Goal: Task Accomplishment & Management: Manage account settings

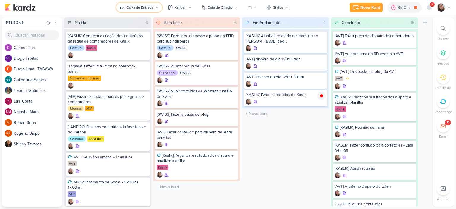
click at [142, 5] on div "Caixa de Entrada" at bounding box center [139, 7] width 27 height 5
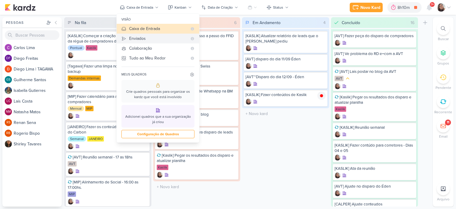
click at [139, 39] on div "Enviados" at bounding box center [158, 38] width 58 height 6
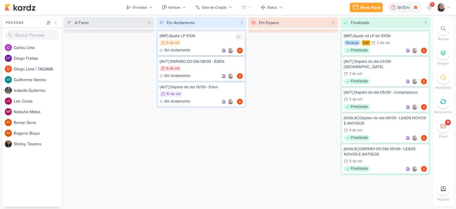
click at [202, 39] on div "[MIP] Ajuste LP S10N 9/9 [DATE] Em Andamento" at bounding box center [201, 43] width 87 height 24
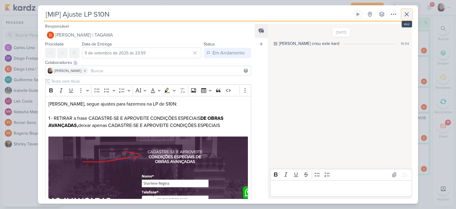
click at [407, 13] on icon at bounding box center [407, 14] width 4 height 4
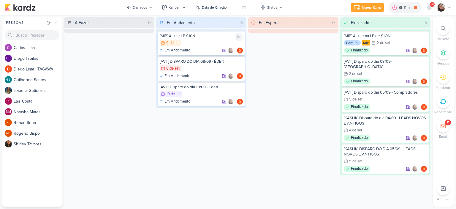
click at [187, 41] on div "9/9 9 de set" at bounding box center [201, 43] width 83 height 7
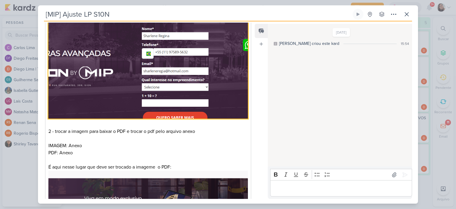
scroll to position [148, 0]
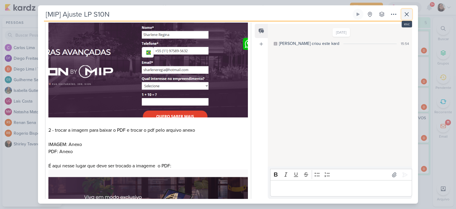
click at [407, 13] on icon at bounding box center [406, 14] width 7 height 7
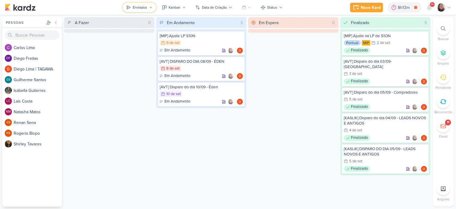
click at [145, 6] on div "Enviados" at bounding box center [140, 7] width 15 height 5
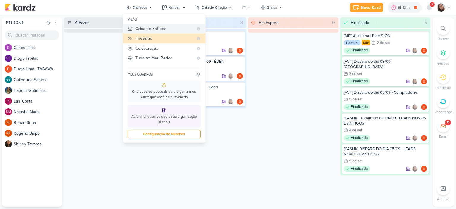
click at [147, 31] on div "Caixa de Entrada" at bounding box center [164, 29] width 58 height 6
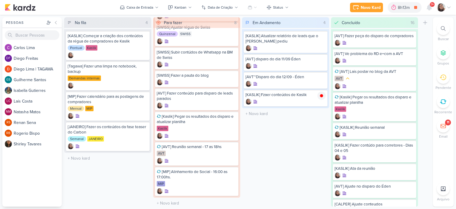
scroll to position [40, 0]
click at [322, 96] on icon at bounding box center [321, 95] width 3 height 3
click at [322, 60] on icon at bounding box center [321, 59] width 3 height 3
click at [297, 62] on div "[AVT] disparo do dia 11/09 Éden" at bounding box center [286, 62] width 84 height 17
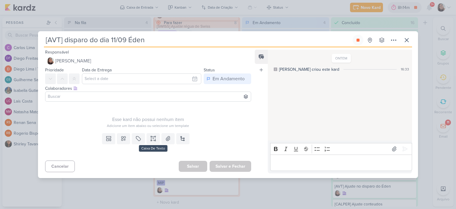
click at [161, 133] on div "Anexo" at bounding box center [167, 138] width 13 height 11
click at [146, 144] on div "Templates Campos Personalizados Marcadores Caixa De Texto Anexo Novo Subkard" at bounding box center [145, 144] width 215 height 27
click at [154, 146] on div "Templates Campos Personalizados Marcadores Caixa De Texto Anexo Novo Subkard" at bounding box center [145, 144] width 215 height 27
click at [155, 134] on button at bounding box center [153, 138] width 13 height 11
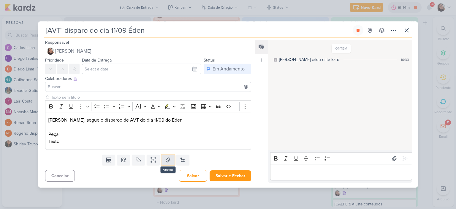
click at [165, 159] on icon at bounding box center [168, 160] width 6 height 6
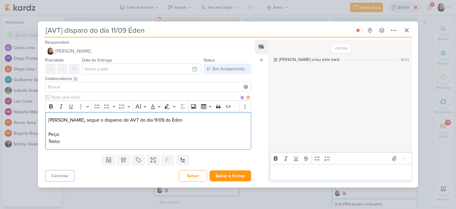
click at [96, 132] on p "Peça:" at bounding box center [147, 134] width 199 height 7
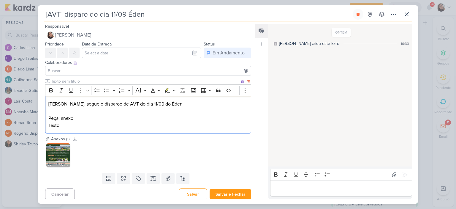
click at [116, 128] on p "Texto:" at bounding box center [147, 125] width 199 height 7
click at [135, 123] on p "Texto:" at bounding box center [147, 125] width 199 height 7
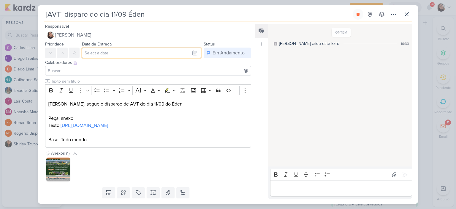
click at [175, 55] on input "text" at bounding box center [141, 52] width 119 height 11
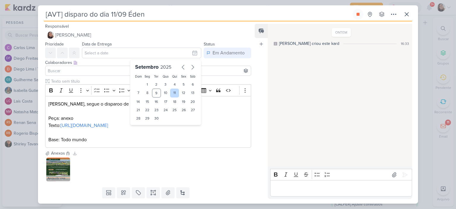
click at [173, 92] on div "11" at bounding box center [174, 92] width 9 height 9
type input "11 de setembro de 2025 às 23:59"
click at [228, 143] on p "Base: Todo mundo" at bounding box center [147, 139] width 199 height 7
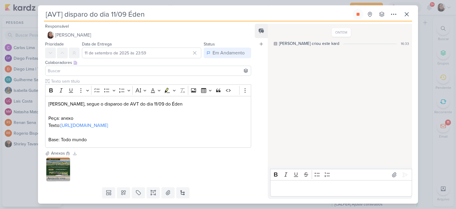
click at [69, 72] on input at bounding box center [148, 70] width 203 height 7
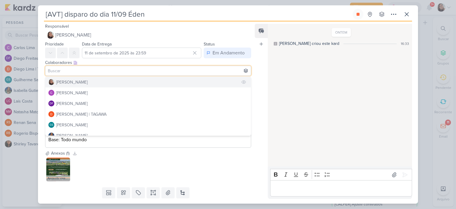
click at [75, 83] on div "[PERSON_NAME]" at bounding box center [71, 82] width 31 height 6
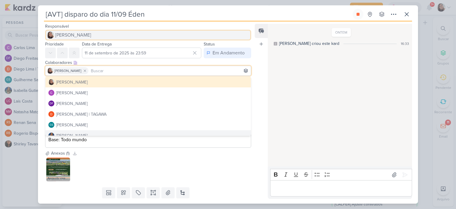
click at [87, 36] on span "[PERSON_NAME]" at bounding box center [73, 34] width 36 height 7
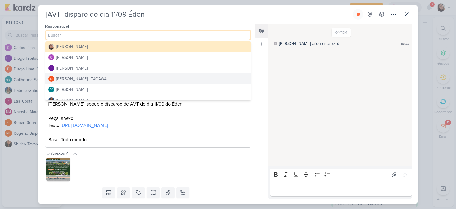
click at [74, 77] on div "Diego Lima | TAGAWA" at bounding box center [81, 79] width 50 height 6
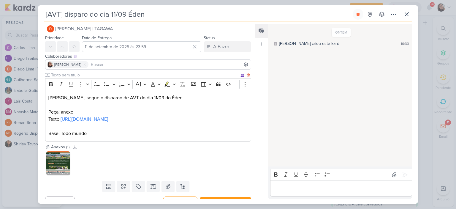
scroll to position [23, 0]
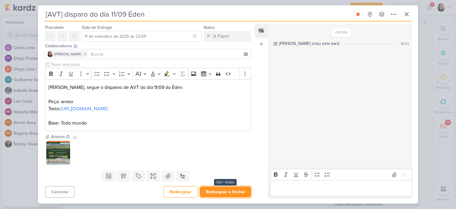
click at [221, 192] on button "Redesignar e Fechar" at bounding box center [225, 191] width 51 height 11
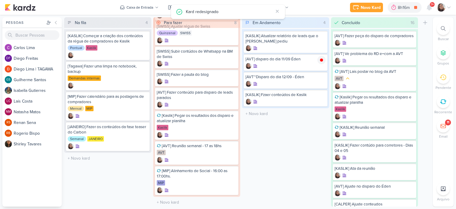
scroll to position [0, 0]
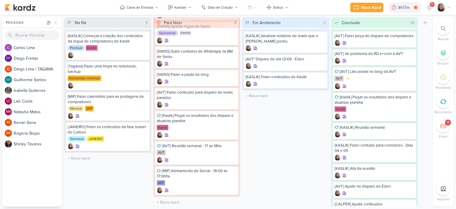
click at [451, 9] on div "Novo Kard Ctrl + k 8h17m [AVT] disparo do dia 11/09 Éden 0h3m Hoje 8h17m Semana…" at bounding box center [228, 7] width 456 height 15
click at [450, 9] on icon at bounding box center [448, 7] width 5 height 5
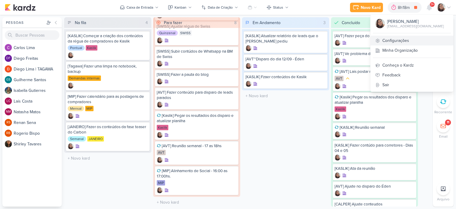
click at [406, 39] on link "Configurações" at bounding box center [411, 41] width 83 height 10
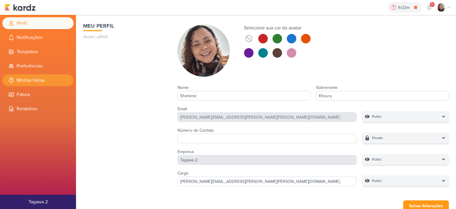
click at [30, 79] on li "Minhas Horas" at bounding box center [37, 80] width 71 height 12
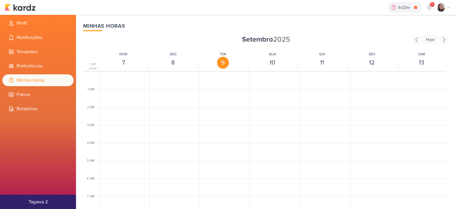
scroll to position [140, 0]
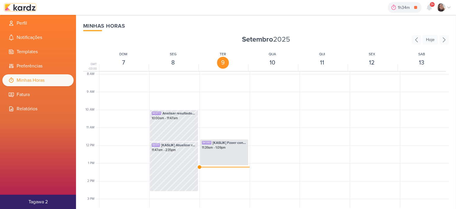
click at [18, 8] on img at bounding box center [20, 7] width 31 height 7
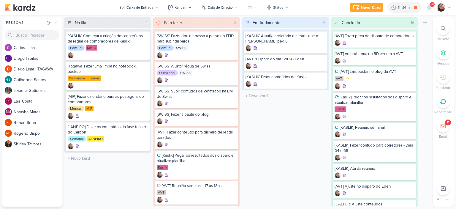
click at [446, 7] on icon at bounding box center [448, 7] width 5 height 5
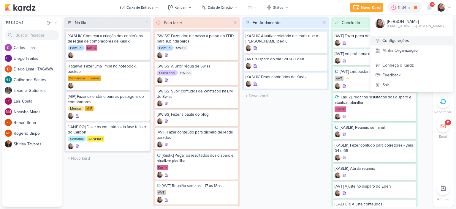
click at [392, 38] on link "Configurações" at bounding box center [411, 41] width 83 height 10
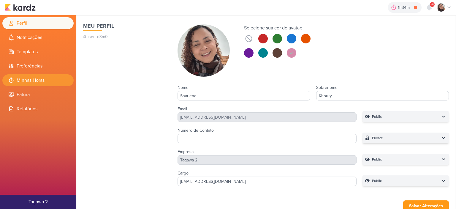
click at [34, 82] on li "Minhas Horas" at bounding box center [37, 80] width 71 height 12
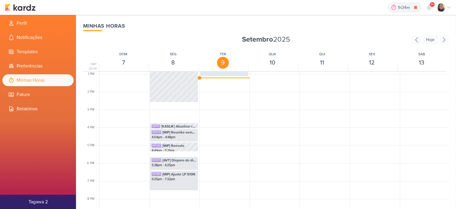
scroll to position [199, 0]
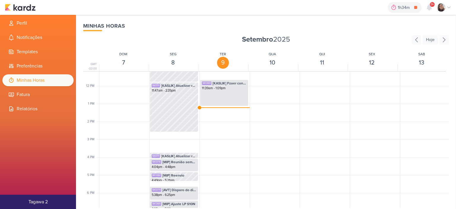
click at [198, 106] on div "1 AM 2 AM 3 AM 4 AM 5 AM 6 AM 7 AM 8 AM 9 AM 10 AM 11 AM 12 PM 1 PM 2 PM 3 PM 4…" at bounding box center [265, 85] width 365 height 427
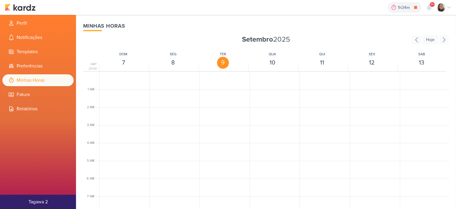
scroll to position [140, 0]
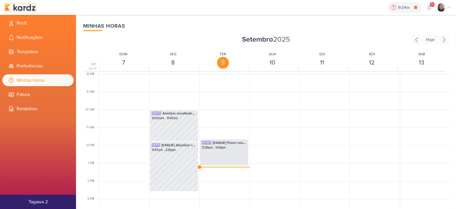
click at [28, 7] on img at bounding box center [20, 7] width 31 height 7
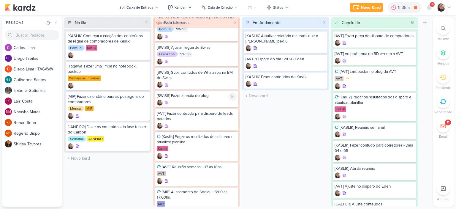
scroll to position [40, 0]
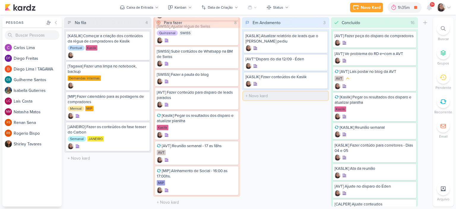
click at [272, 93] on input "text" at bounding box center [285, 95] width 85 height 9
paste input "Alinhamento régua de comunicação SWISS e"
click at [256, 96] on input "Alinhamento régua de comunicação SWISS e" at bounding box center [285, 95] width 85 height 9
click at [327, 95] on input "Alinhamento régua de comunicação SWISS e" at bounding box center [285, 95] width 85 height 9
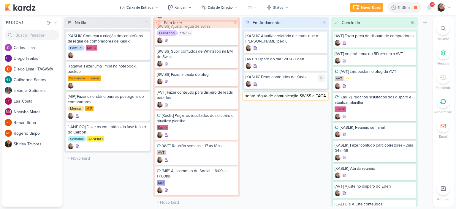
type input "Alinhamento régua de comunicação SWISS e TAGAWA"
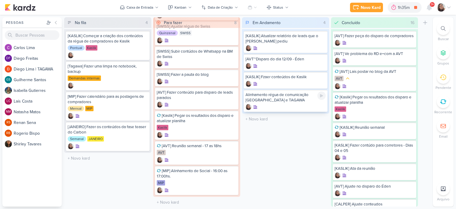
click at [259, 96] on div "Alinhamento régua de comunicação SWISS e TAGAWA" at bounding box center [285, 97] width 80 height 11
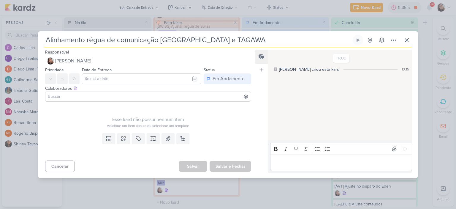
click at [46, 39] on input "Alinhamento régua de comunicação SWISS e TAGAWA" at bounding box center [197, 40] width 307 height 11
type input "[SAlinhamento régua de comunicação SWISS e TAGAWA"
type input "[SWAlinhamento régua de comunicação SWISS e TAGAWA"
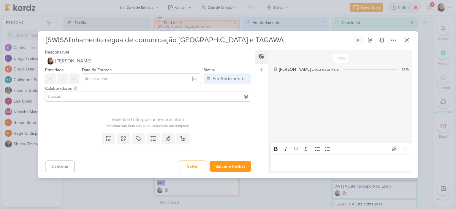
type input "[SWISSAlinhamento régua de comunicação SWISS e TAGAWA"
type input "[SWISS] Alinhamento régua de comunicação SWISS e TAGAWA"
click at [238, 163] on button "Salvar e Fechar" at bounding box center [230, 165] width 42 height 11
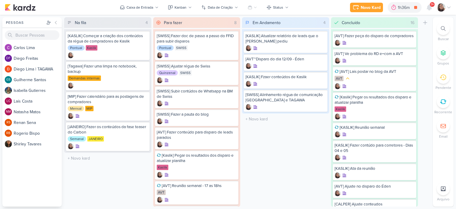
click at [446, 6] on div at bounding box center [444, 7] width 14 height 8
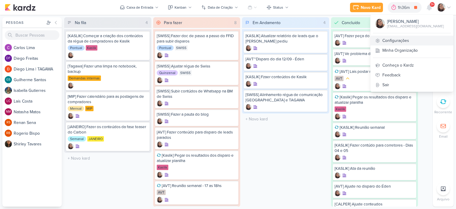
click at [398, 41] on link "Configurações" at bounding box center [411, 41] width 83 height 10
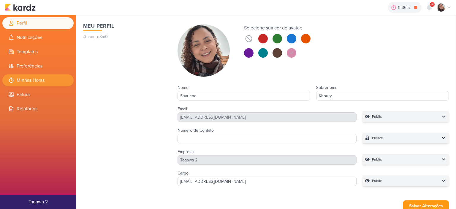
click at [49, 83] on li "Minhas Horas" at bounding box center [37, 80] width 71 height 12
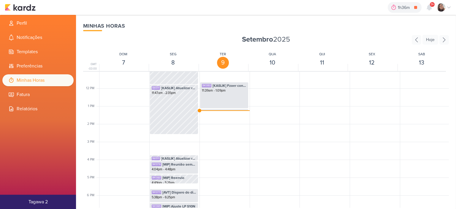
scroll to position [199, 0]
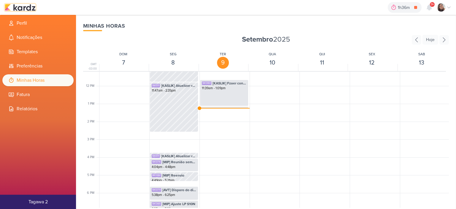
click at [28, 7] on img at bounding box center [20, 7] width 31 height 7
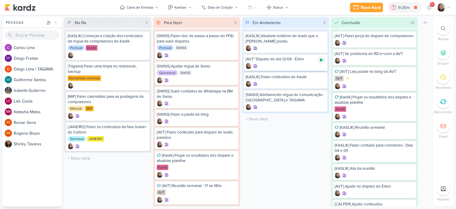
click at [322, 58] on icon at bounding box center [321, 60] width 5 height 5
click at [450, 7] on icon at bounding box center [448, 7] width 5 height 5
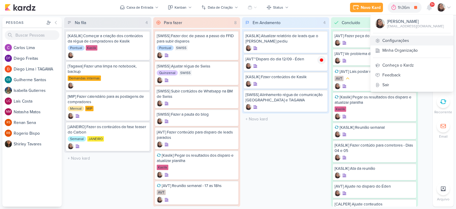
click at [406, 41] on link "Configurações" at bounding box center [411, 41] width 83 height 10
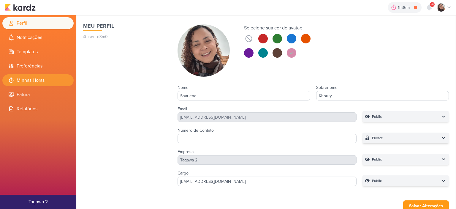
click at [47, 80] on li "Minhas Horas" at bounding box center [37, 80] width 71 height 12
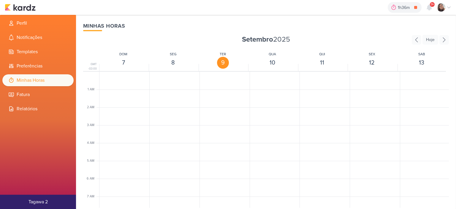
scroll to position [140, 0]
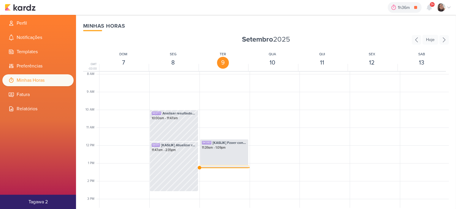
click at [225, 166] on span "[AVT] disparo do dia 11/09 Éden" at bounding box center [230, 168] width 34 height 5
select select "pm"
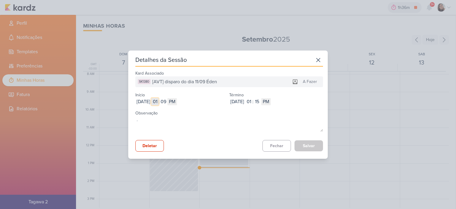
click at [158, 101] on input "01" at bounding box center [154, 101] width 7 height 7
type input "09"
click at [167, 99] on input "09" at bounding box center [163, 101] width 7 height 7
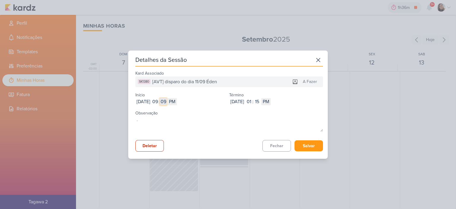
click at [167, 99] on input "09" at bounding box center [163, 101] width 7 height 7
type input "37"
drag, startPoint x: 190, startPoint y: 101, endPoint x: 190, endPoint y: 111, distance: 9.8
click at [177, 102] on select "AM PM" at bounding box center [171, 101] width 9 height 7
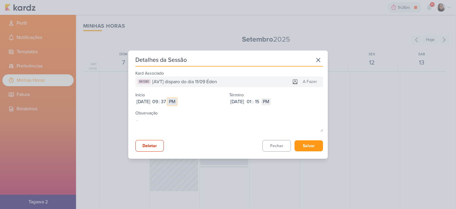
click at [177, 102] on select "AM PM" at bounding box center [171, 101] width 9 height 7
select select "am"
click at [177, 98] on select "AM PM" at bounding box center [171, 101] width 9 height 7
click at [252, 101] on input "01" at bounding box center [248, 101] width 7 height 7
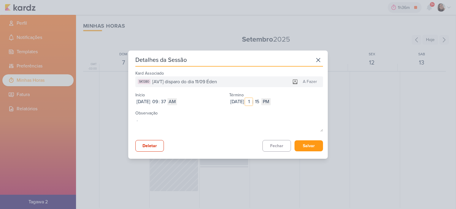
type input "10"
click at [260, 101] on input "15" at bounding box center [256, 101] width 7 height 7
type input "22"
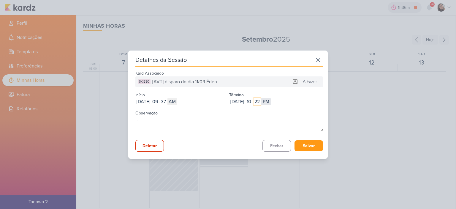
type input "22"
click at [270, 103] on select "AM PM" at bounding box center [265, 101] width 9 height 7
select select "am"
click at [270, 98] on select "AM PM" at bounding box center [265, 101] width 9 height 7
click at [303, 144] on button "Salvar" at bounding box center [308, 145] width 28 height 11
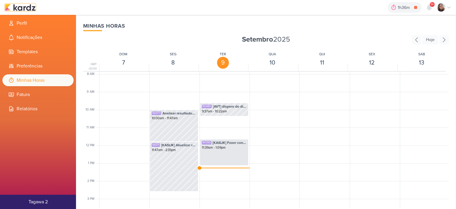
click at [28, 9] on img at bounding box center [20, 7] width 31 height 7
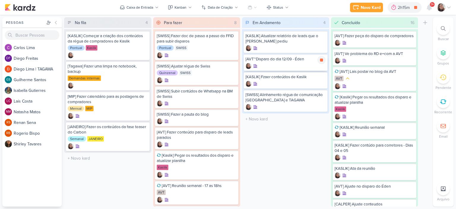
click at [288, 60] on div "[AVT~Disparo do dia 12/09 - Éden" at bounding box center [285, 58] width 80 height 5
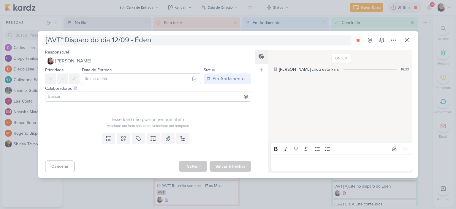
click at [66, 38] on input "[AVT~Disparo do dia 12/09 - Éden" at bounding box center [197, 40] width 307 height 11
type input "[AVT Disparo do dia 12/09 - Éden"
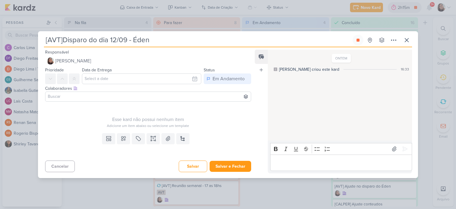
type input "[AVT] Disparo do dia 12/09 - Éden"
click at [227, 160] on div "Cancelar Salvar Salvar e Fechar Ctrl + Enter" at bounding box center [145, 165] width 215 height 15
click at [227, 160] on button "Salvar e Fechar" at bounding box center [230, 165] width 42 height 11
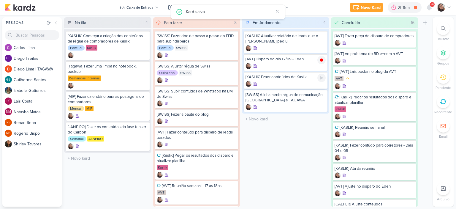
click at [284, 81] on div at bounding box center [285, 84] width 80 height 6
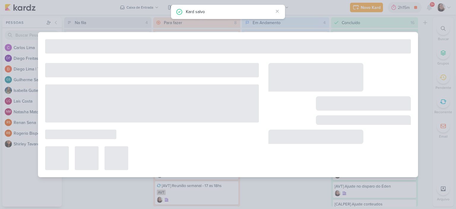
type input "[KASLIK] Fzaer conteúdos de Kaslik"
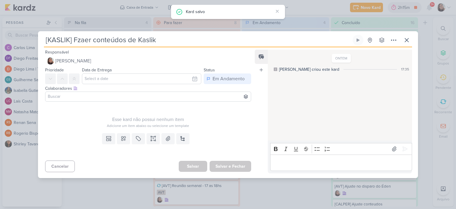
click at [79, 40] on input "[KASLIK] Fzaer conteúdos de Kaslik" at bounding box center [197, 40] width 307 height 11
type input "[KASLIK] F0aer conteúdos de Kaslik"
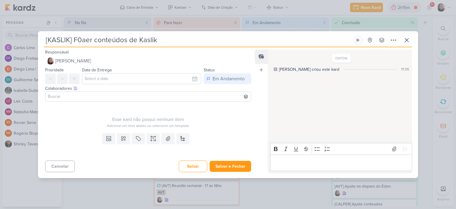
type input "[KASLIK] Faer conteúdos de Kaslik"
type input "[KASLIK] Fazer conteúdos de Kaslik"
click at [231, 163] on button "Salvar e Fechar" at bounding box center [230, 165] width 42 height 11
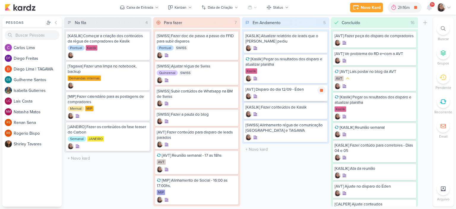
click at [287, 91] on div "[AVT] Disparo do dia 12/09 - Éden" at bounding box center [285, 89] width 80 height 5
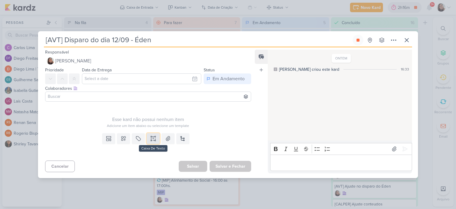
click at [151, 137] on icon at bounding box center [153, 138] width 6 height 6
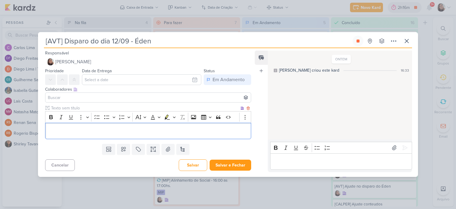
click at [151, 125] on div "Editor editing area: main" at bounding box center [148, 130] width 206 height 16
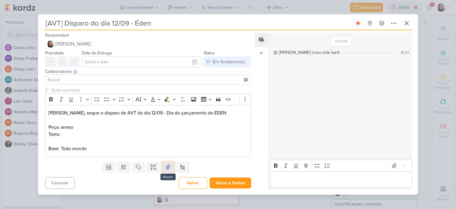
click at [170, 169] on button at bounding box center [167, 166] width 13 height 11
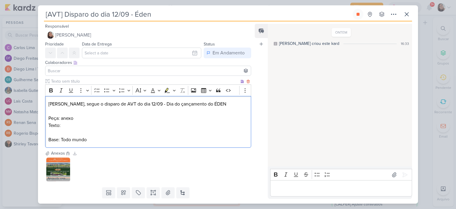
click at [113, 125] on p "Texto:" at bounding box center [147, 125] width 199 height 7
click at [123, 143] on p "Base: Todo mundo" at bounding box center [147, 139] width 199 height 7
click at [161, 105] on p "Diego, segue o disparo de AVT do dia 12/09 - Dia do çançamento do ÉDEN" at bounding box center [147, 103] width 199 height 7
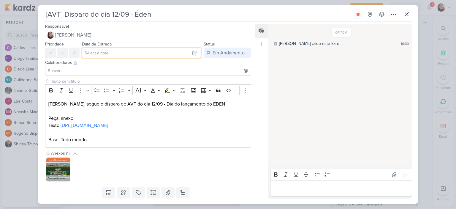
click at [110, 53] on input "text" at bounding box center [141, 52] width 119 height 11
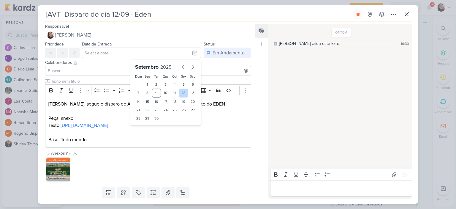
click at [179, 92] on div "12" at bounding box center [183, 92] width 9 height 9
type input "12 de setembro de 2025 às 23:59"
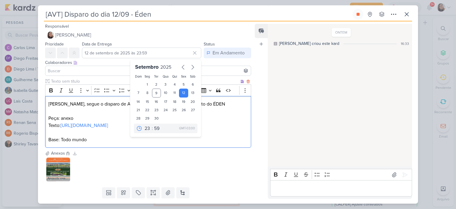
click at [222, 109] on p "Editor editing area: main" at bounding box center [147, 110] width 199 height 7
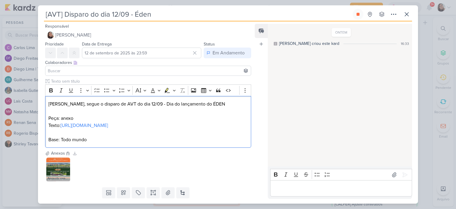
click at [66, 69] on input at bounding box center [148, 70] width 203 height 7
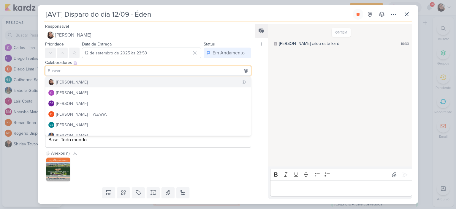
click at [72, 80] on div "[PERSON_NAME]" at bounding box center [71, 82] width 31 height 6
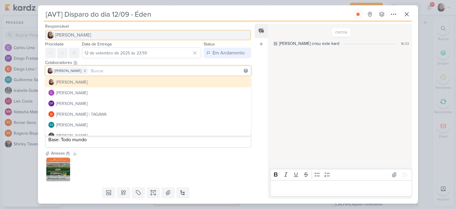
click at [69, 32] on span "[PERSON_NAME]" at bounding box center [73, 34] width 36 height 7
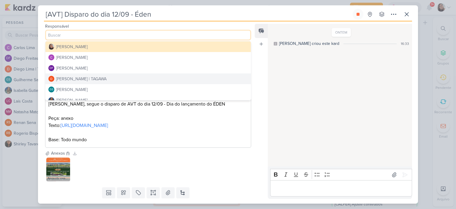
click at [67, 74] on button "Diego Lima | TAGAWA" at bounding box center [147, 78] width 205 height 11
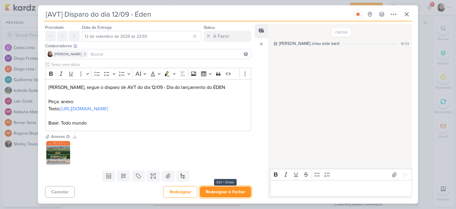
click at [224, 192] on button "Redesignar e Fechar" at bounding box center [225, 191] width 51 height 11
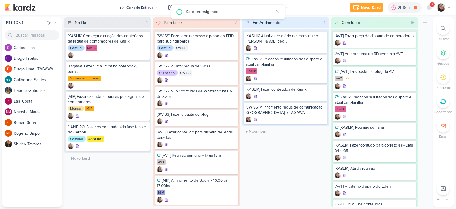
click at [447, 6] on icon at bounding box center [448, 7] width 5 height 5
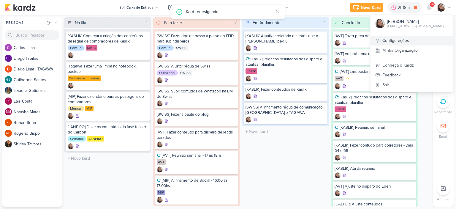
click at [393, 39] on link "Configurações" at bounding box center [411, 41] width 83 height 10
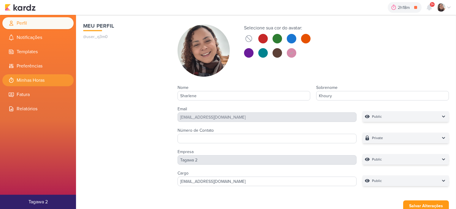
click at [42, 82] on li "Minhas Horas" at bounding box center [37, 80] width 71 height 12
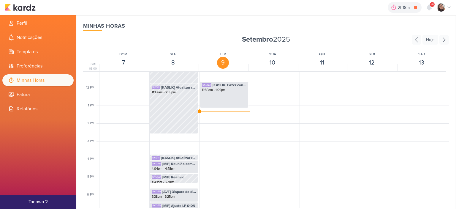
scroll to position [199, 0]
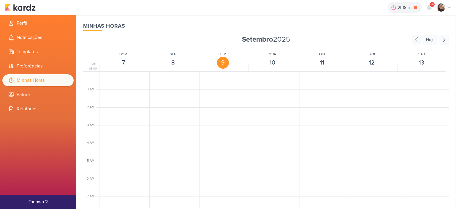
scroll to position [140, 0]
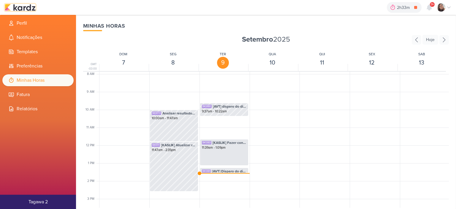
click at [25, 9] on img at bounding box center [20, 7] width 31 height 7
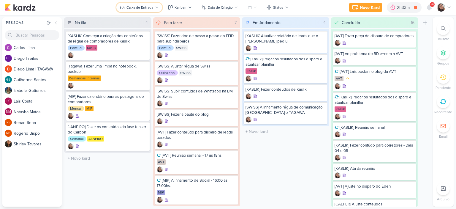
click at [160, 10] on button "Caixa de Entrada" at bounding box center [139, 7] width 46 height 9
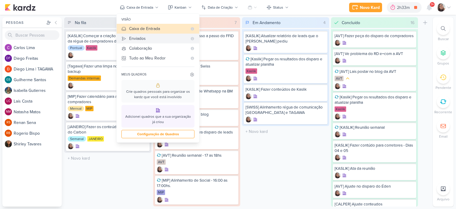
click at [151, 40] on div "Enviados" at bounding box center [158, 38] width 58 height 6
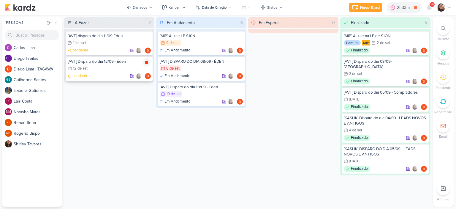
click at [146, 64] on icon at bounding box center [146, 62] width 5 height 5
click at [26, 7] on img at bounding box center [20, 7] width 31 height 7
click at [448, 7] on icon at bounding box center [448, 7] width 3 height 1
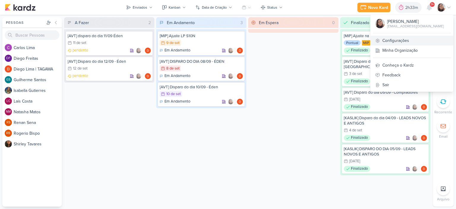
click at [398, 42] on link "Configurações" at bounding box center [411, 41] width 83 height 10
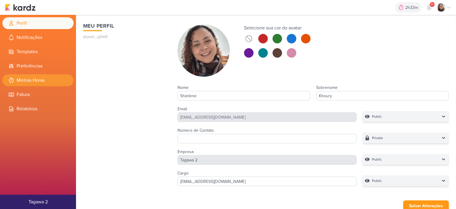
click at [38, 83] on li "Minhas Horas" at bounding box center [37, 80] width 71 height 12
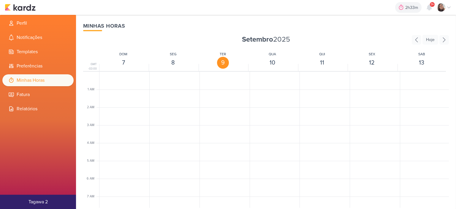
scroll to position [140, 0]
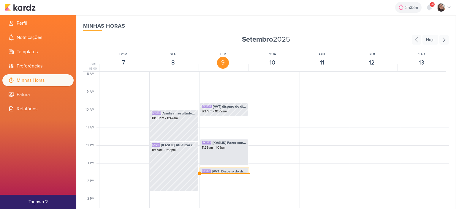
click at [219, 170] on span "[AVT] Disparo do dia 12/09 - Éden" at bounding box center [229, 170] width 34 height 5
select select "pm"
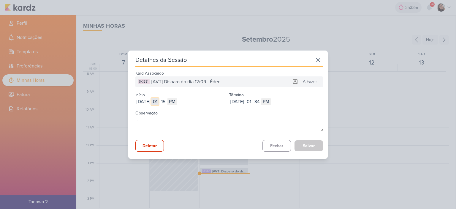
click at [158, 101] on input "01" at bounding box center [154, 101] width 7 height 7
type input "10"
click at [182, 103] on div "[DATE] [DATE] 10 : 15 AM PM" at bounding box center [182, 101] width 94 height 7
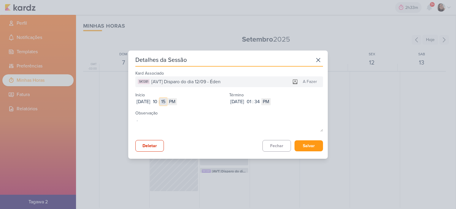
click at [167, 101] on input "15" at bounding box center [163, 101] width 7 height 7
type input "22"
click at [177, 101] on select "AM PM" at bounding box center [171, 101] width 9 height 7
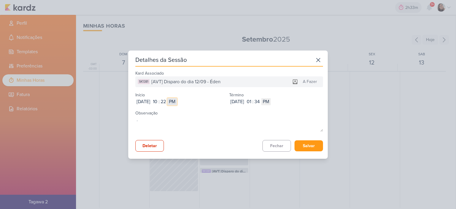
select select "am"
click at [177, 98] on select "AM PM" at bounding box center [171, 101] width 9 height 7
click at [252, 103] on input "01" at bounding box center [248, 101] width 7 height 7
type input "11"
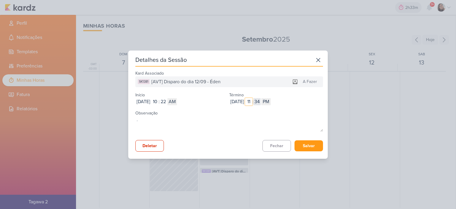
type input "11"
click at [260, 102] on input "34" at bounding box center [256, 101] width 7 height 7
type input "39"
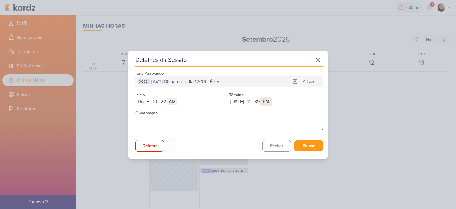
click at [270, 103] on select "AM PM" at bounding box center [265, 101] width 9 height 7
select select "am"
click at [270, 98] on select "AM PM" at bounding box center [265, 101] width 9 height 7
click at [303, 145] on button "Salvar" at bounding box center [308, 145] width 28 height 11
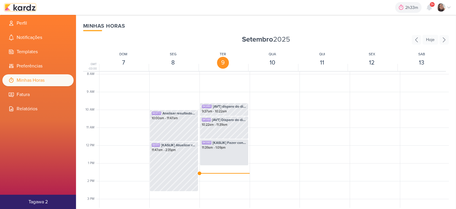
click at [28, 6] on img at bounding box center [20, 7] width 31 height 7
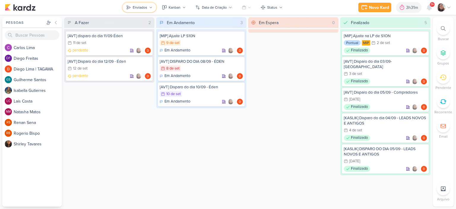
click at [153, 10] on button "Enviados" at bounding box center [139, 7] width 34 height 9
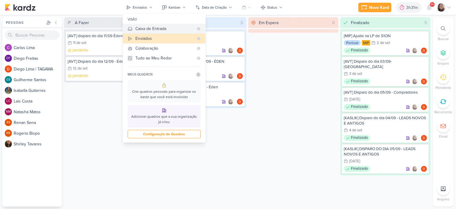
click at [150, 25] on button "Caixa de Entrada" at bounding box center [164, 29] width 82 height 10
